Goal: Information Seeking & Learning: Understand process/instructions

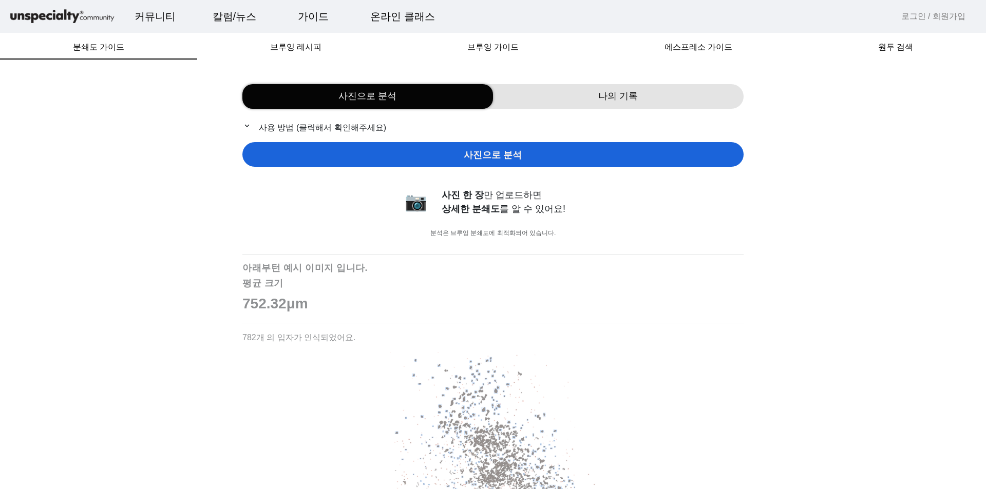
click at [274, 130] on p "expand_more 사용 방법 (클릭해서 확인해주세요)" at bounding box center [492, 127] width 501 height 13
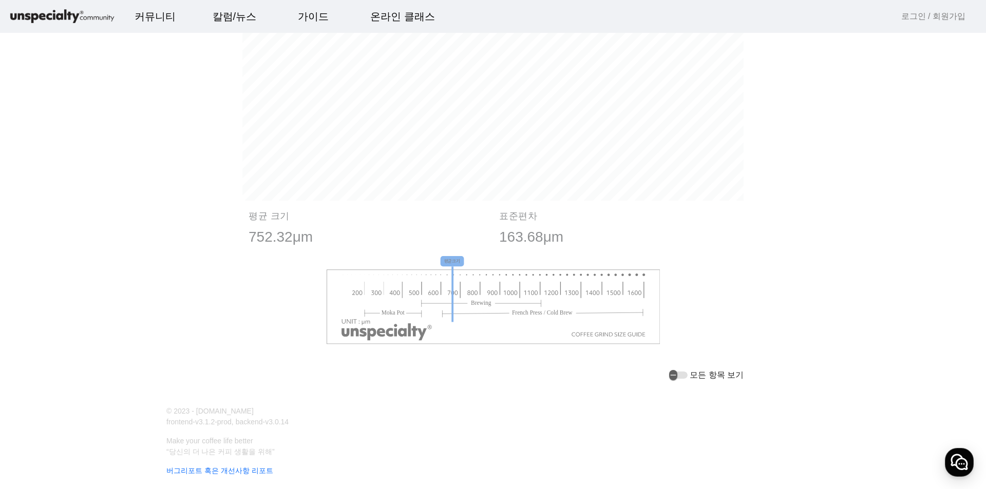
scroll to position [1134, 0]
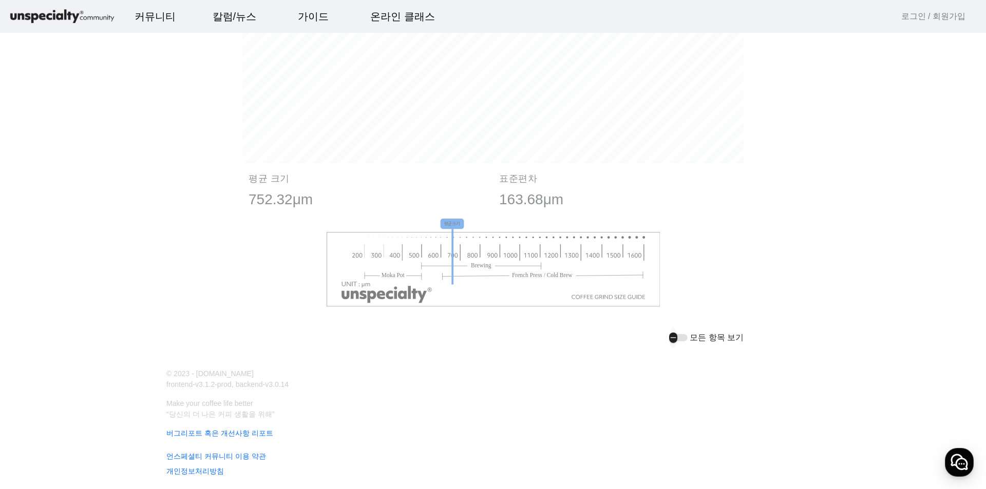
click at [687, 335] on div "button" at bounding box center [678, 337] width 18 height 7
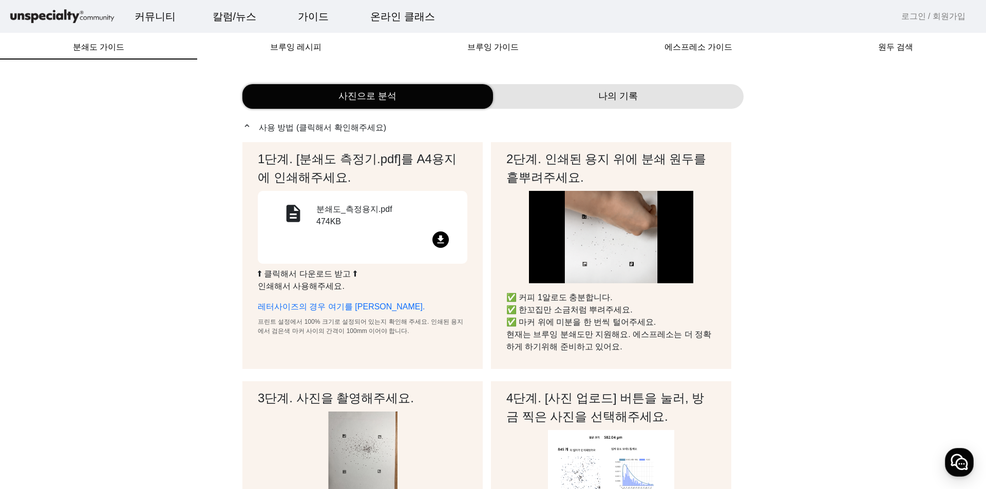
click at [317, 125] on p "expand_less 사용 방법 (클릭해서 확인해주세요)" at bounding box center [492, 127] width 501 height 13
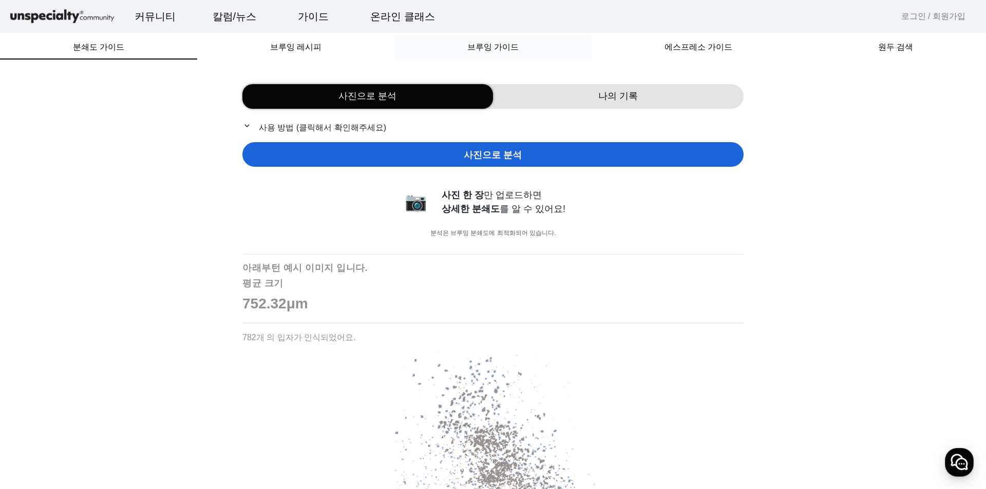
click at [537, 52] on div "브루잉 가이드" at bounding box center [492, 47] width 197 height 25
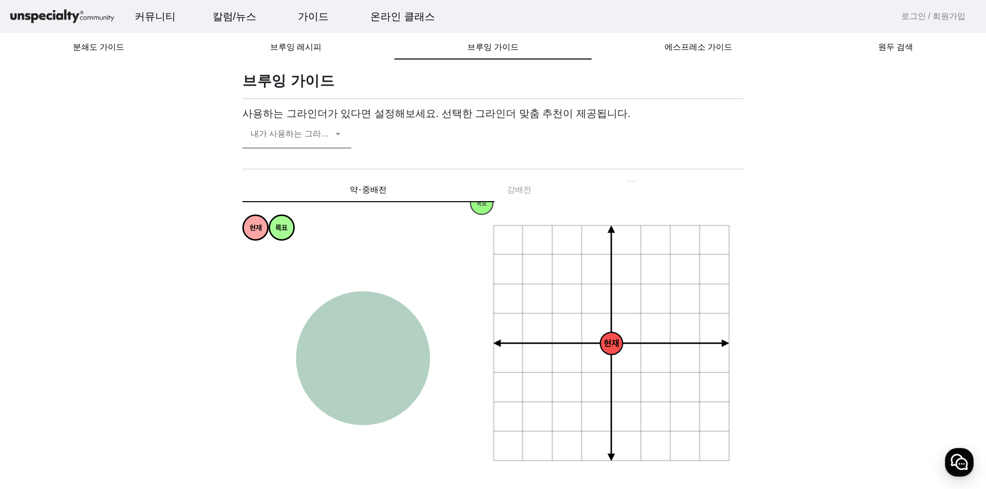
click at [310, 137] on span at bounding box center [292, 138] width 82 height 12
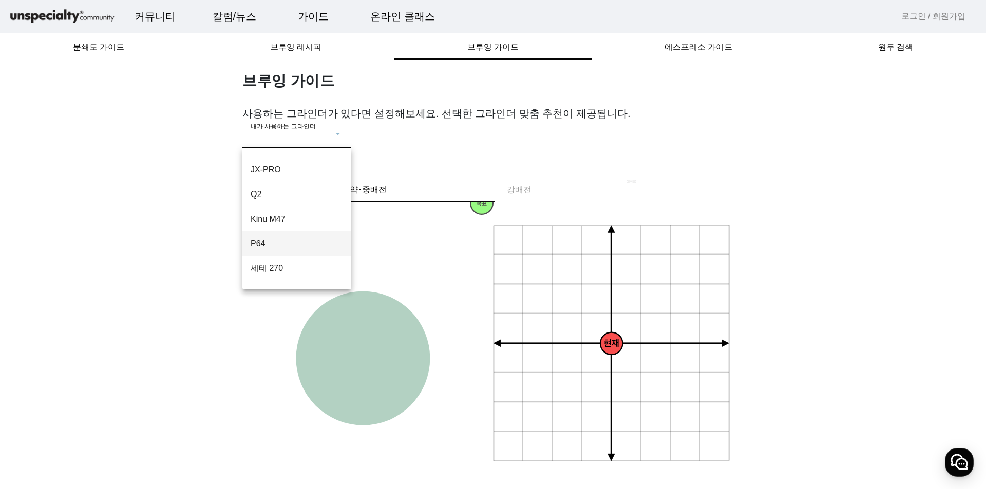
scroll to position [89, 0]
click at [290, 277] on span "[PERSON_NAME]" at bounding box center [297, 273] width 92 height 12
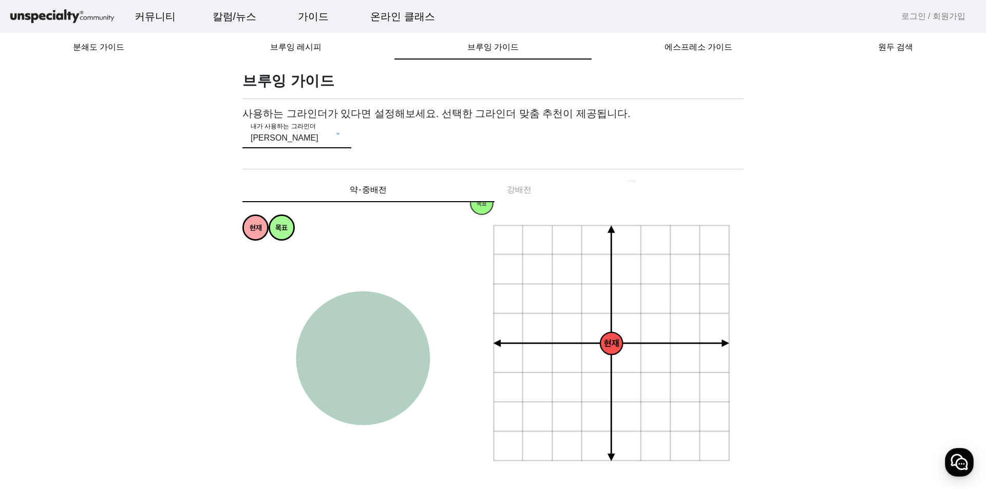
click at [291, 148] on div "내가 사용하는 그라인더 펠로우 오드" at bounding box center [296, 134] width 109 height 29
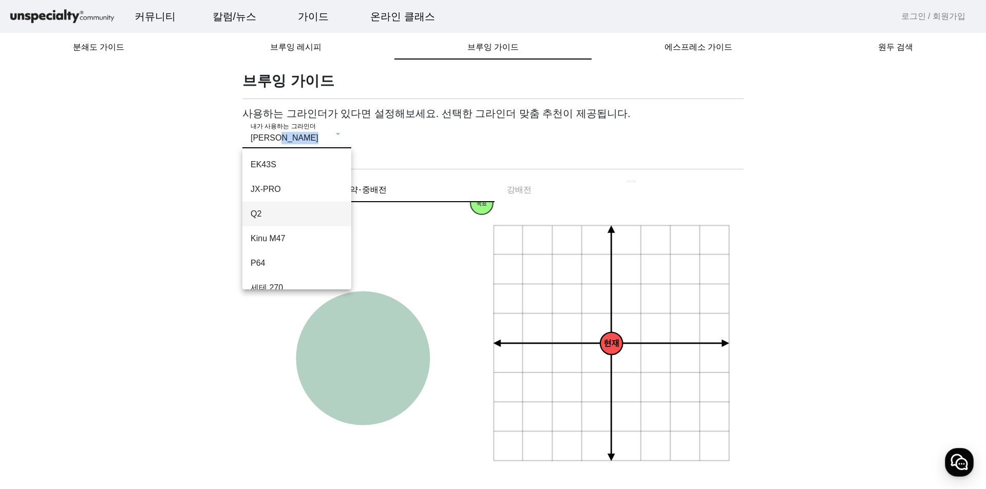
scroll to position [0, 0]
click at [307, 164] on span "코만단테 MK4" at bounding box center [297, 165] width 92 height 12
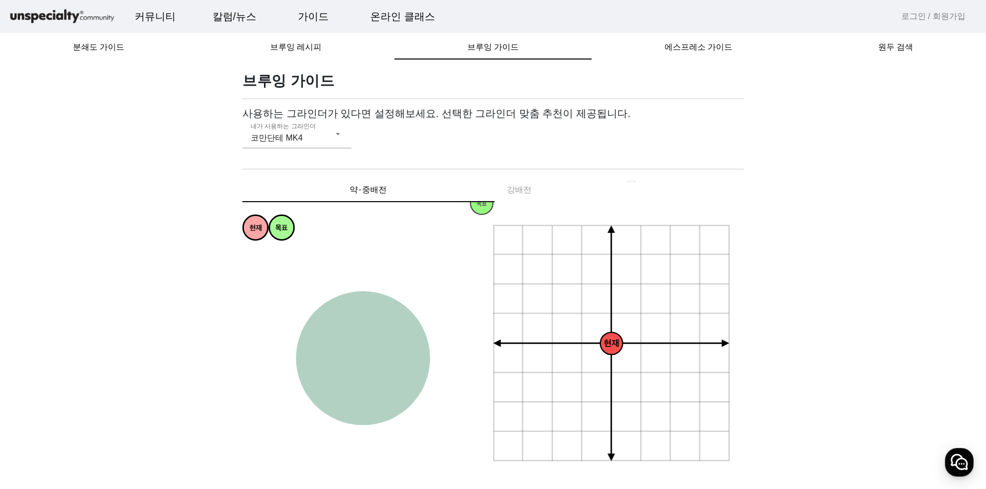
click at [531, 186] on div "약⋅중배전 강배전" at bounding box center [492, 190] width 501 height 25
drag, startPoint x: 612, startPoint y: 341, endPoint x: 593, endPoint y: 321, distance: 28.0
click at [593, 321] on icon "+ 0.5g - 30um + 30um + 60um + 90um - 60um - 90um + 1.0g + 1.5g + 2.0g - 0.5g - …" at bounding box center [612, 344] width 238 height 238
click at [584, 313] on icon "+ 0.5g - 30um + 30um + 60um + 90um - 60um - 90um + 1.0g + 1.5g + 2.0g - 0.5g - …" at bounding box center [612, 344] width 238 height 238
click at [386, 359] on tspan "달콤한" at bounding box center [386, 359] width 15 height 7
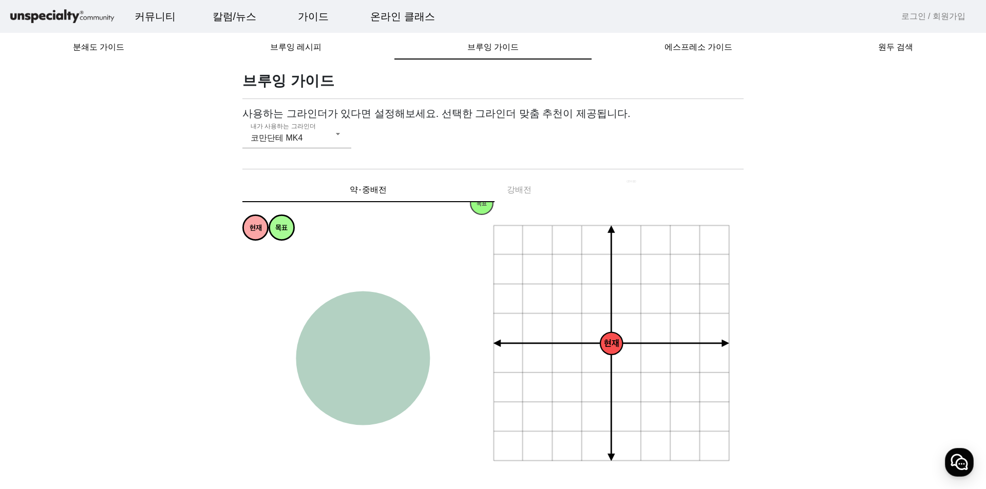
drag, startPoint x: 584, startPoint y: 342, endPoint x: 581, endPoint y: 355, distance: 13.8
click at [581, 355] on icon "+ 0.5g - 30um + 30um + 60um + 90um - 60um - 90um + 1.0g + 1.5g + 2.0g - 0.5g - …" at bounding box center [612, 344] width 238 height 238
click at [582, 390] on line at bounding box center [582, 343] width 0 height 235
drag, startPoint x: 605, startPoint y: 348, endPoint x: 594, endPoint y: 365, distance: 20.4
click at [594, 365] on icon "+ 0.5g - 30um + 30um + 60um + 90um - 60um - 90um + 1.0g + 1.5g + 2.0g - 0.5g - …" at bounding box center [612, 344] width 238 height 238
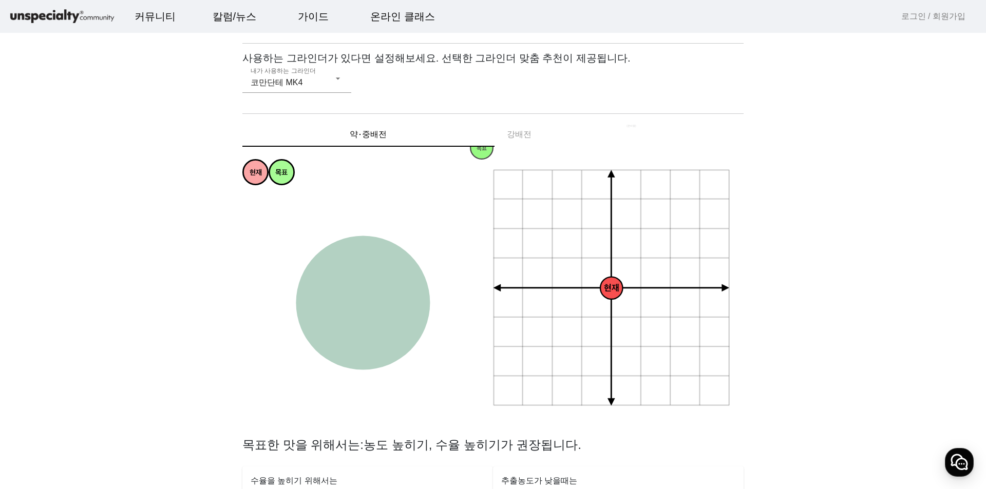
scroll to position [154, 0]
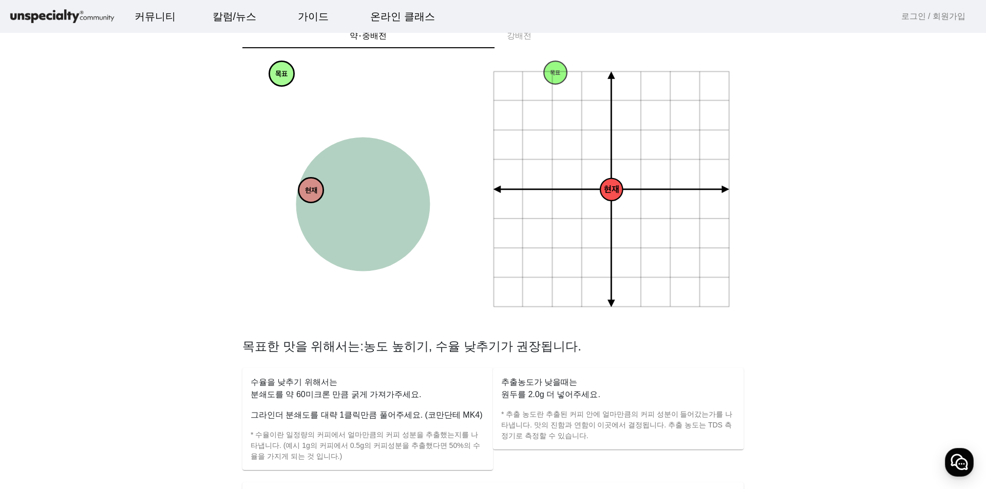
drag, startPoint x: 277, startPoint y: 104, endPoint x: 312, endPoint y: 193, distance: 95.2
click at [312, 193] on tspan "현재" at bounding box center [311, 191] width 12 height 9
drag, startPoint x: 314, startPoint y: 194, endPoint x: 306, endPoint y: 273, distance: 79.5
click at [306, 273] on tspan "현재" at bounding box center [303, 270] width 12 height 9
drag, startPoint x: 284, startPoint y: 81, endPoint x: 338, endPoint y: 183, distance: 115.3
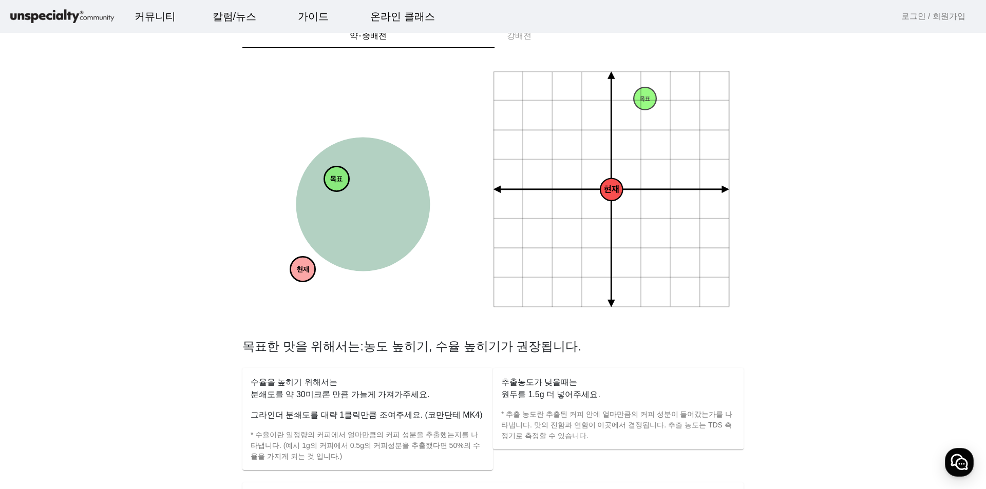
click at [338, 183] on tspan "목표" at bounding box center [336, 180] width 12 height 9
drag, startPoint x: 612, startPoint y: 188, endPoint x: 629, endPoint y: 158, distance: 34.7
click at [629, 158] on g "+ 0.5g - 30um + 30um + 60um + 90um - 60um - 90um + 1.0g + 1.5g + 2.0g - 0.5g - …" at bounding box center [611, 189] width 236 height 236
drag, startPoint x: 666, startPoint y: 142, endPoint x: 644, endPoint y: 160, distance: 28.1
click at [644, 160] on icon "+ 0.5g - 30um + 30um + 60um + 90um - 60um - 90um + 1.0g + 1.5g + 2.0g - 0.5g - …" at bounding box center [612, 190] width 238 height 238
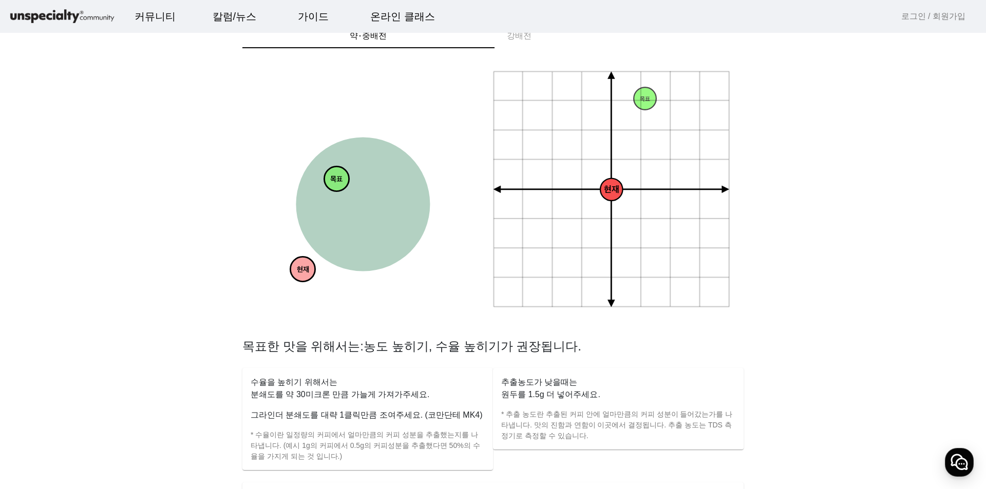
drag, startPoint x: 611, startPoint y: 190, endPoint x: 635, endPoint y: 189, distance: 24.1
click at [635, 191] on icon "+ 0.5g - 30um + 30um + 60um + 90um - 60um - 90um + 1.0g + 1.5g + 2.0g - 0.5g - …" at bounding box center [612, 190] width 238 height 238
drag, startPoint x: 635, startPoint y: 189, endPoint x: 636, endPoint y: 163, distance: 26.2
click at [636, 163] on icon "+ 0.5g - 30um + 30um + 60um + 90um - 60um - 90um + 1.0g + 1.5g + 2.0g - 0.5g - …" at bounding box center [612, 190] width 238 height 238
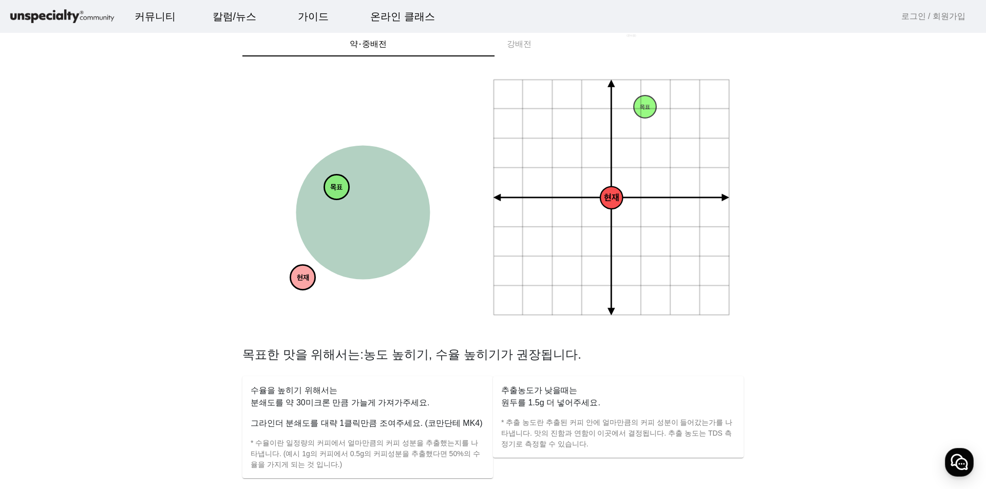
scroll to position [0, 0]
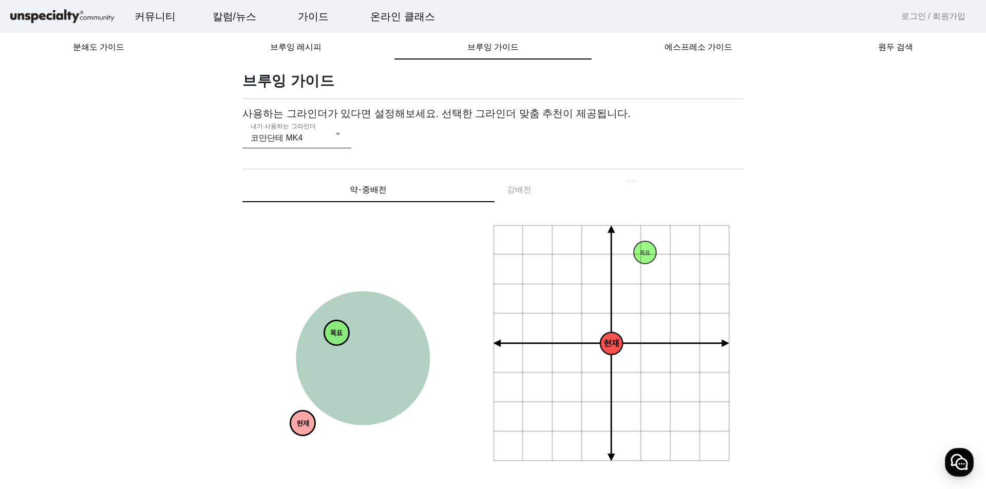
click at [319, 138] on div "코만단테 MK4" at bounding box center [292, 138] width 82 height 12
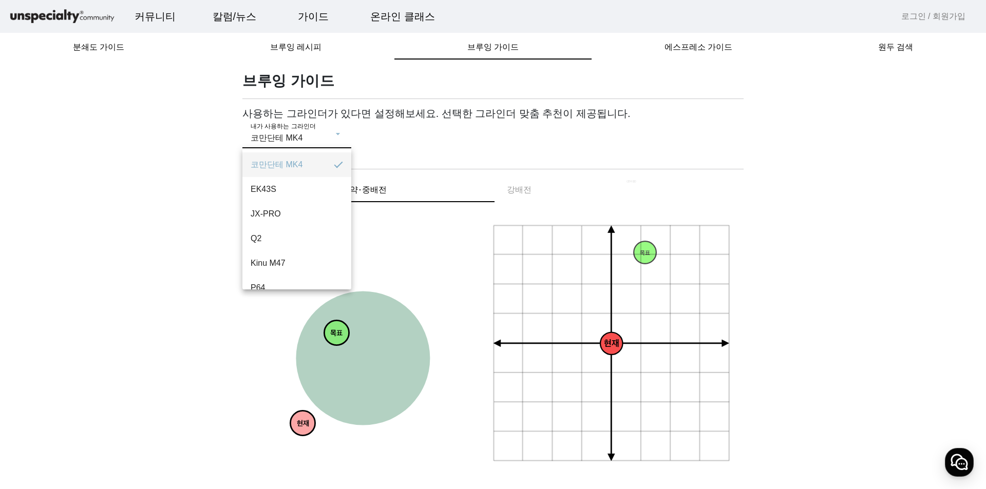
click at [270, 169] on span "코만단테 MK4" at bounding box center [288, 165] width 75 height 12
click at [294, 140] on span "코만단테 MK4" at bounding box center [277, 138] width 52 height 9
click at [287, 271] on span "[PERSON_NAME]" at bounding box center [297, 273] width 92 height 12
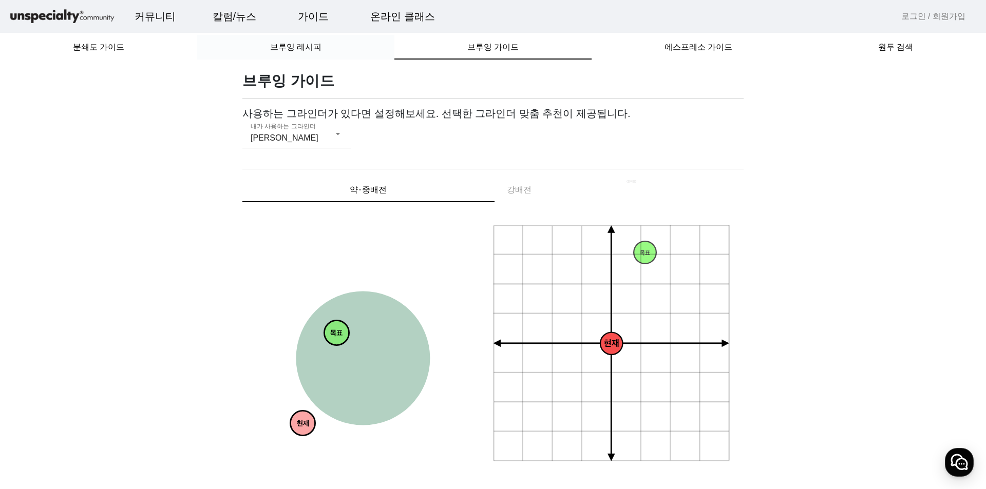
click at [309, 51] on span "브루잉 레시피" at bounding box center [295, 47] width 51 height 8
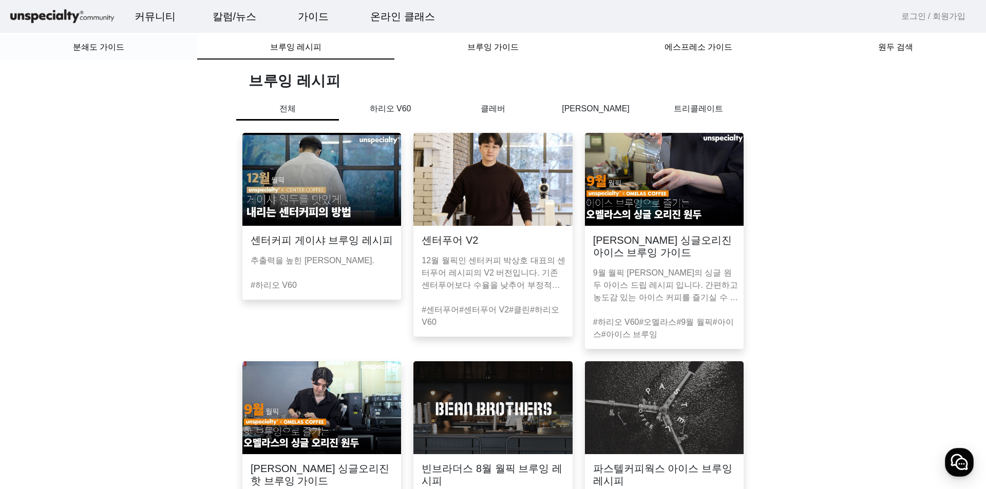
click at [115, 40] on span "분쇄도 가이드" at bounding box center [98, 47] width 51 height 25
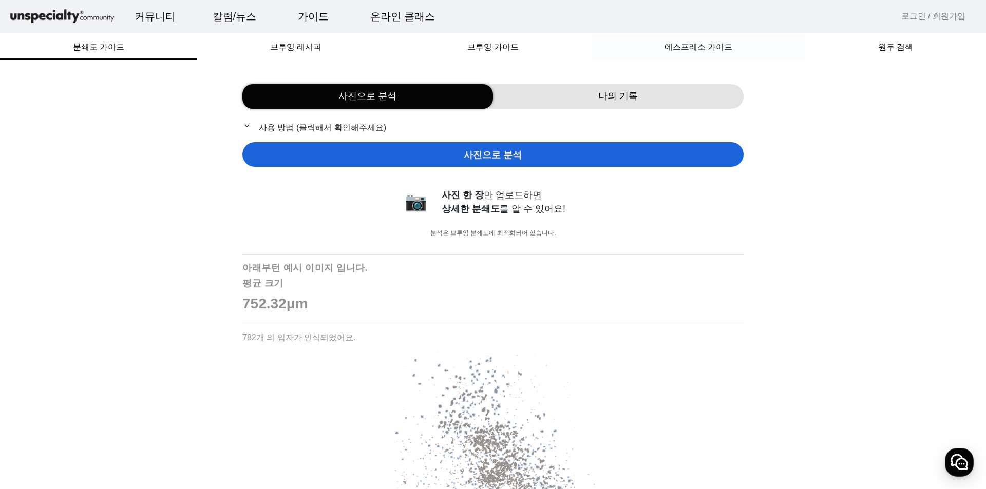
click at [712, 53] on span "에스프레소 가이드" at bounding box center [698, 47] width 68 height 25
